Goal: Information Seeking & Learning: Learn about a topic

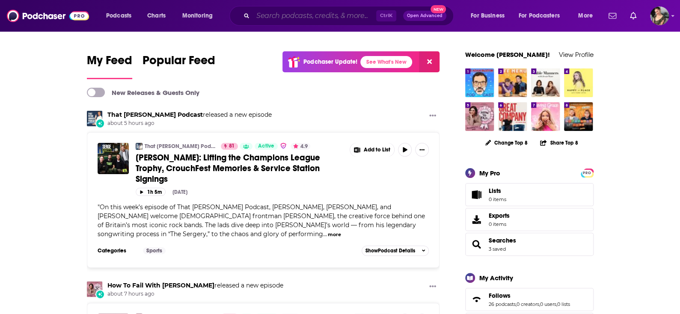
click at [309, 10] on input "Search podcasts, credits, & more..." at bounding box center [314, 16] width 123 height 14
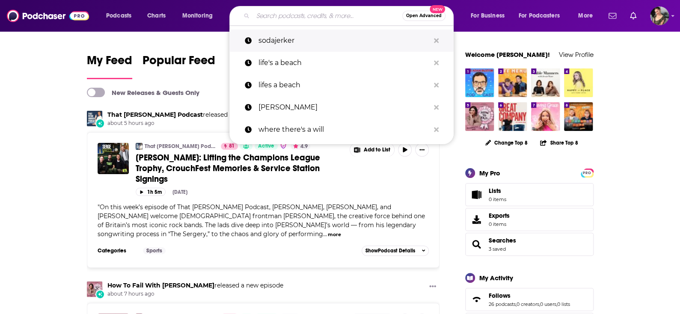
click at [308, 36] on p "sodajerker" at bounding box center [343, 41] width 171 height 22
type input "sodajerker"
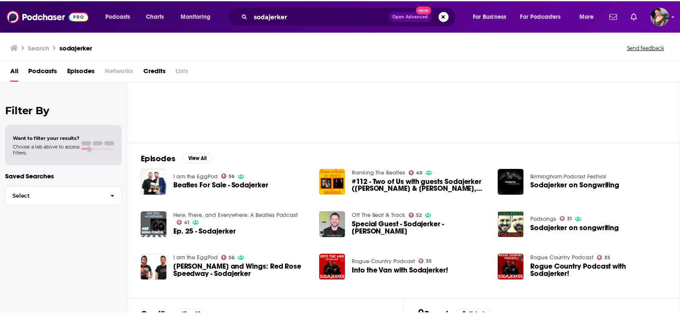
scroll to position [12, 0]
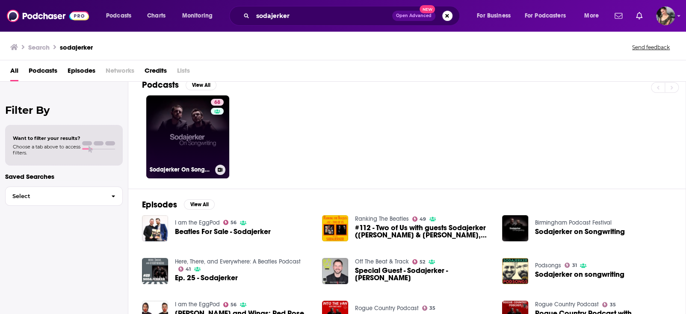
click at [173, 139] on link "68 Sodajerker On Songwriting" at bounding box center [187, 136] width 83 height 83
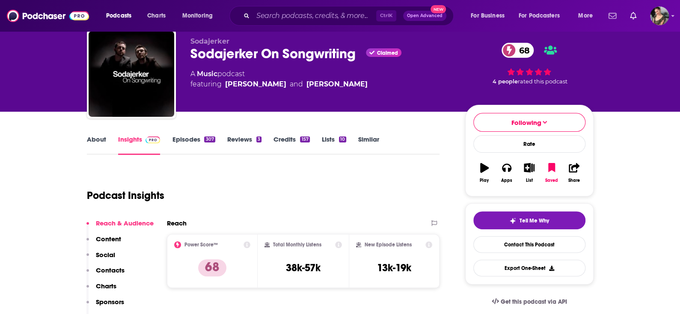
scroll to position [43, 0]
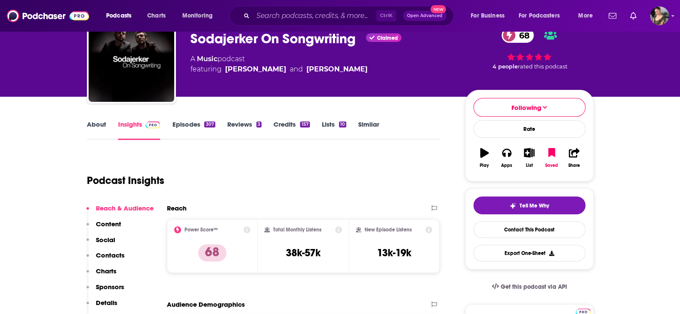
click at [193, 131] on link "Episodes 307" at bounding box center [193, 130] width 43 height 20
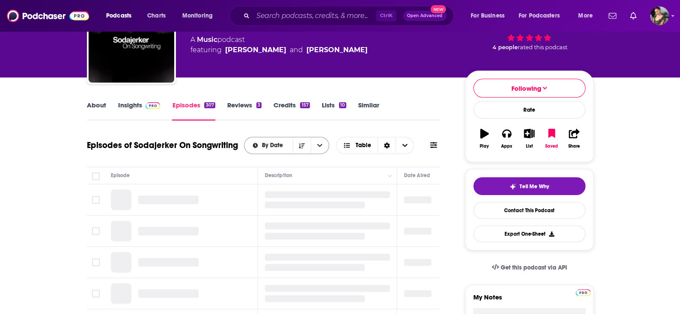
scroll to position [86, 0]
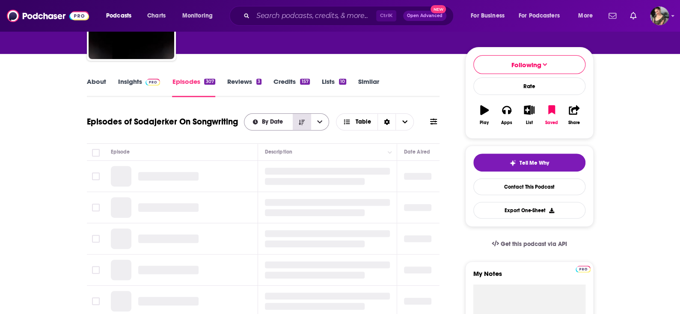
drag, startPoint x: 307, startPoint y: 117, endPoint x: 305, endPoint y: 128, distance: 11.3
click at [307, 117] on button "Sort Direction" at bounding box center [302, 122] width 18 height 16
click at [304, 123] on button "Sort Direction" at bounding box center [302, 122] width 18 height 16
click at [320, 123] on icon "open menu" at bounding box center [319, 122] width 5 height 6
click at [299, 148] on div "By Rating" at bounding box center [286, 152] width 85 height 15
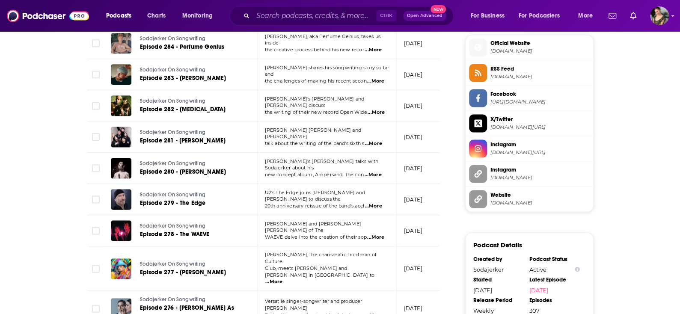
scroll to position [855, 0]
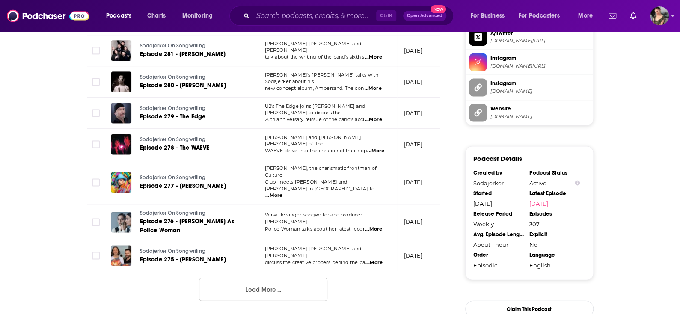
click at [291, 278] on button "Load More ..." at bounding box center [263, 289] width 128 height 23
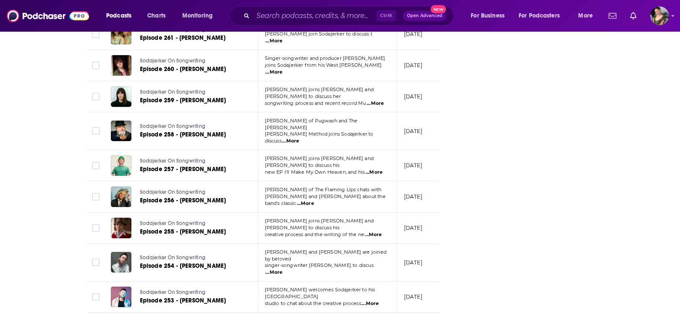
scroll to position [1553, 0]
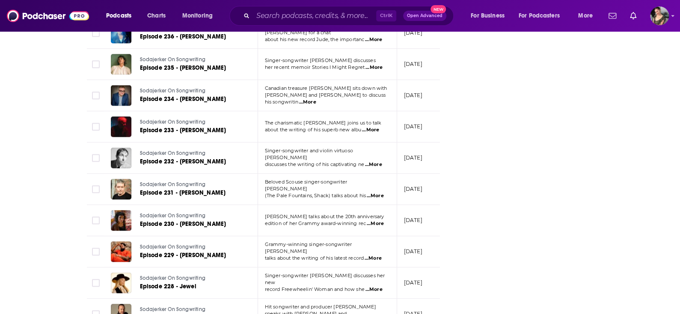
scroll to position [2347, 0]
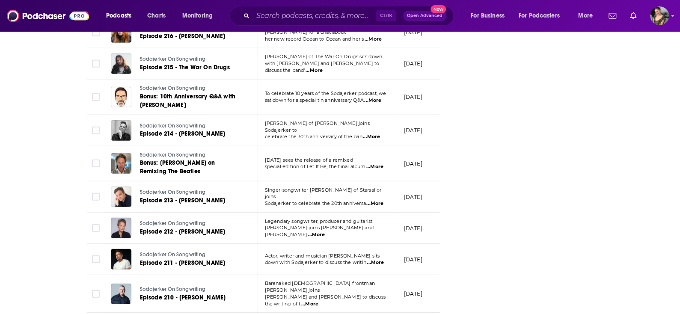
scroll to position [2921, 0]
